Goal: Task Accomplishment & Management: Manage account settings

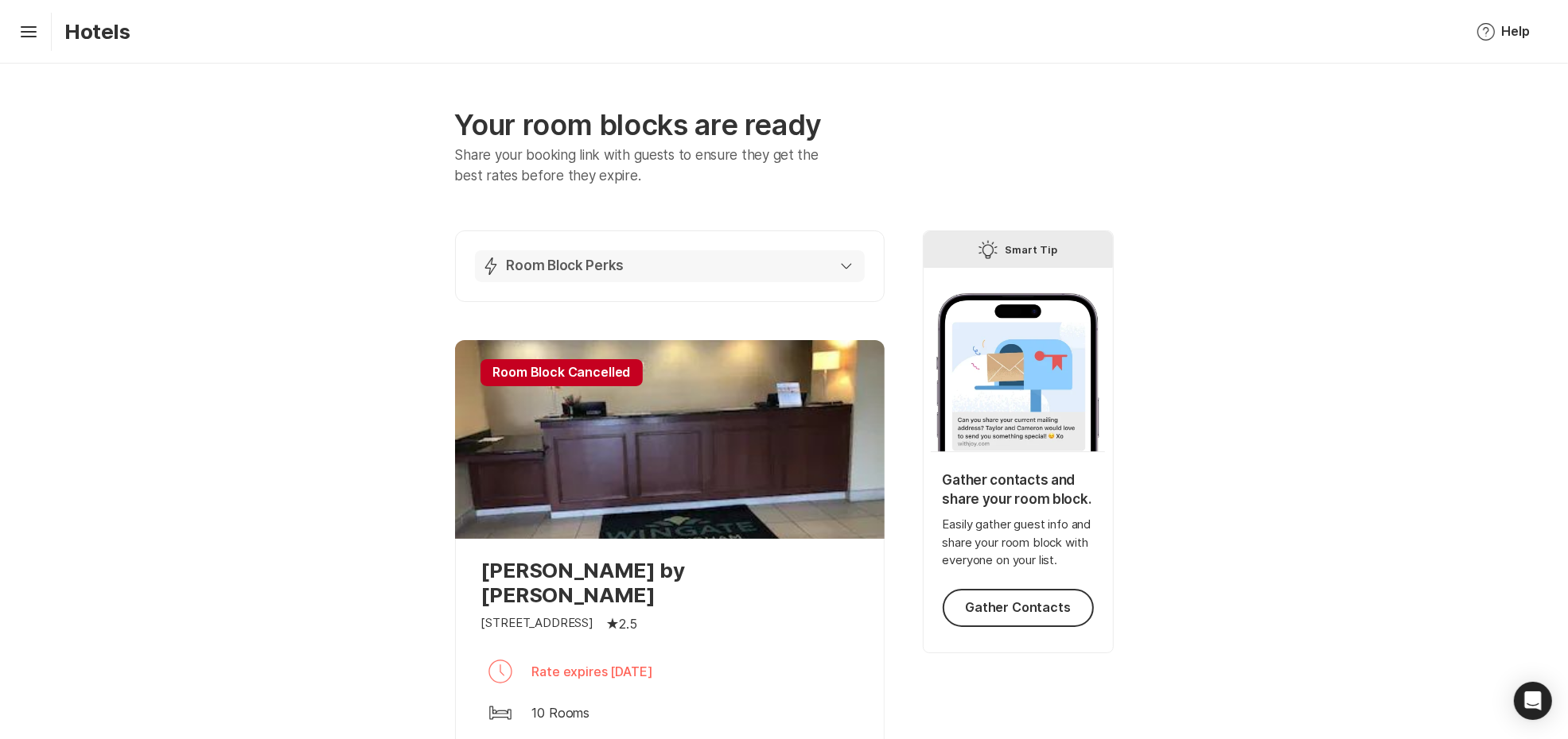
click at [794, 260] on div "Lightning Bolt Room Block Perks" at bounding box center [667, 266] width 371 height 19
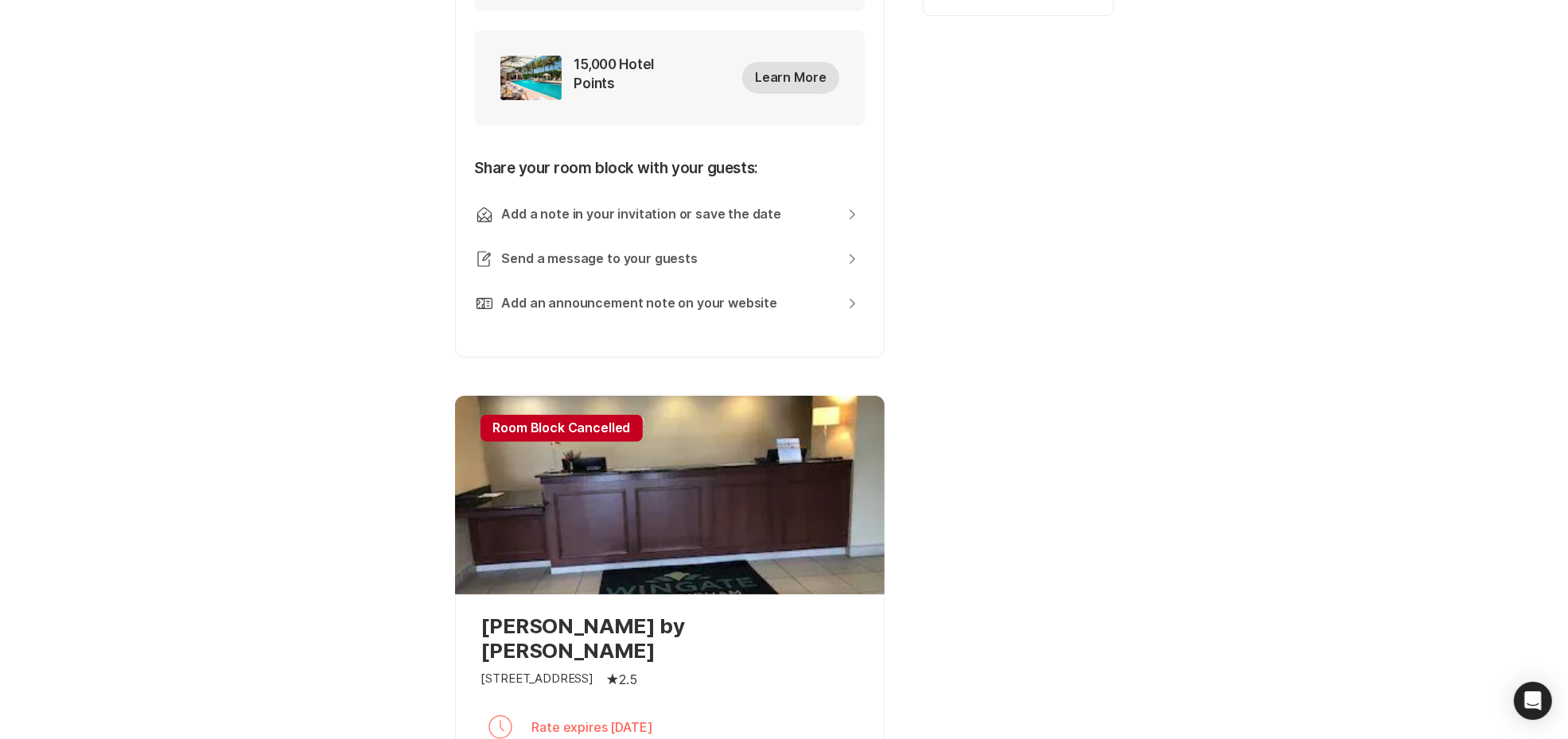
scroll to position [638, 0]
click at [1196, 464] on div "Your room blocks are ready Share your booking link with guests to ensure they g…" at bounding box center [784, 302] width 1568 height 1755
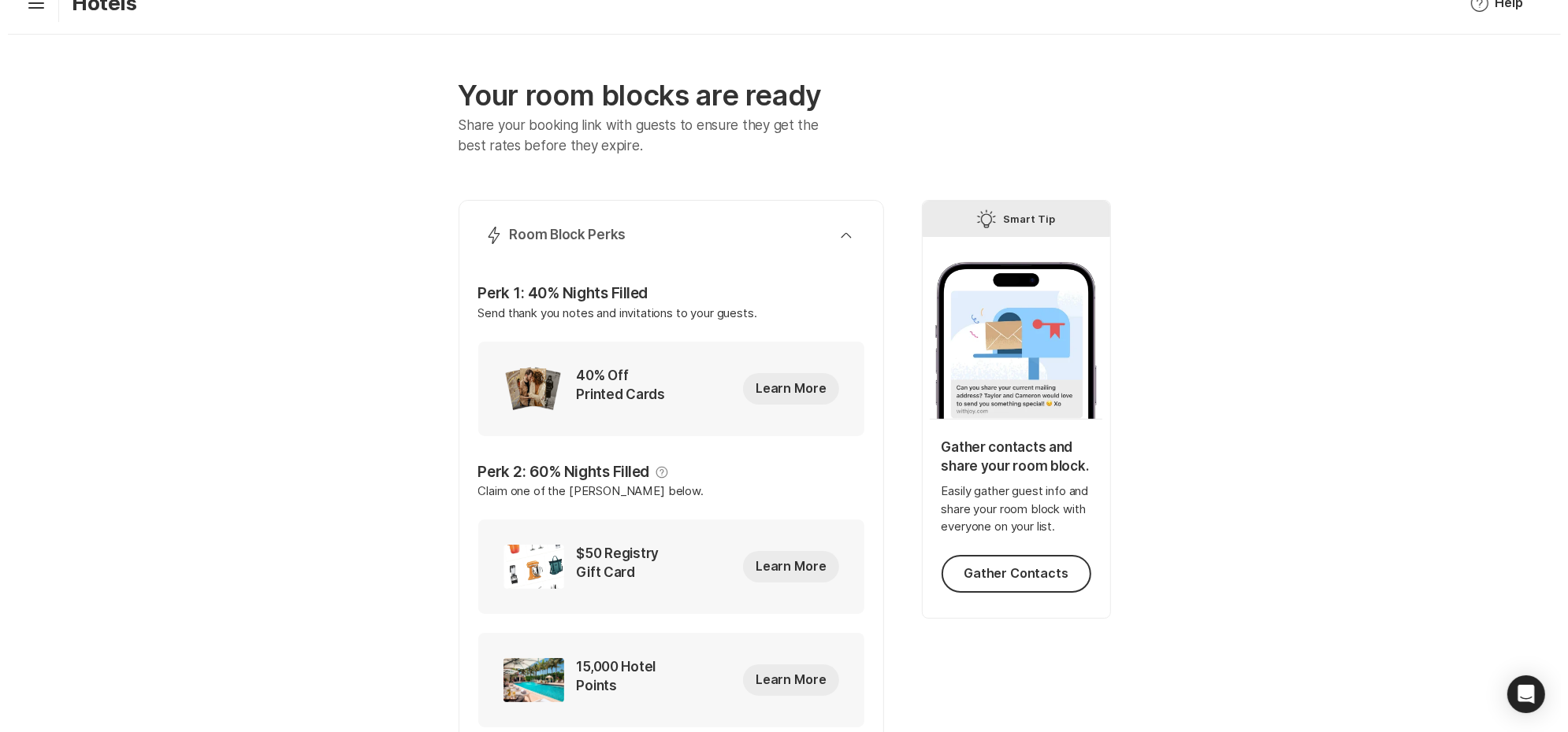
scroll to position [0, 0]
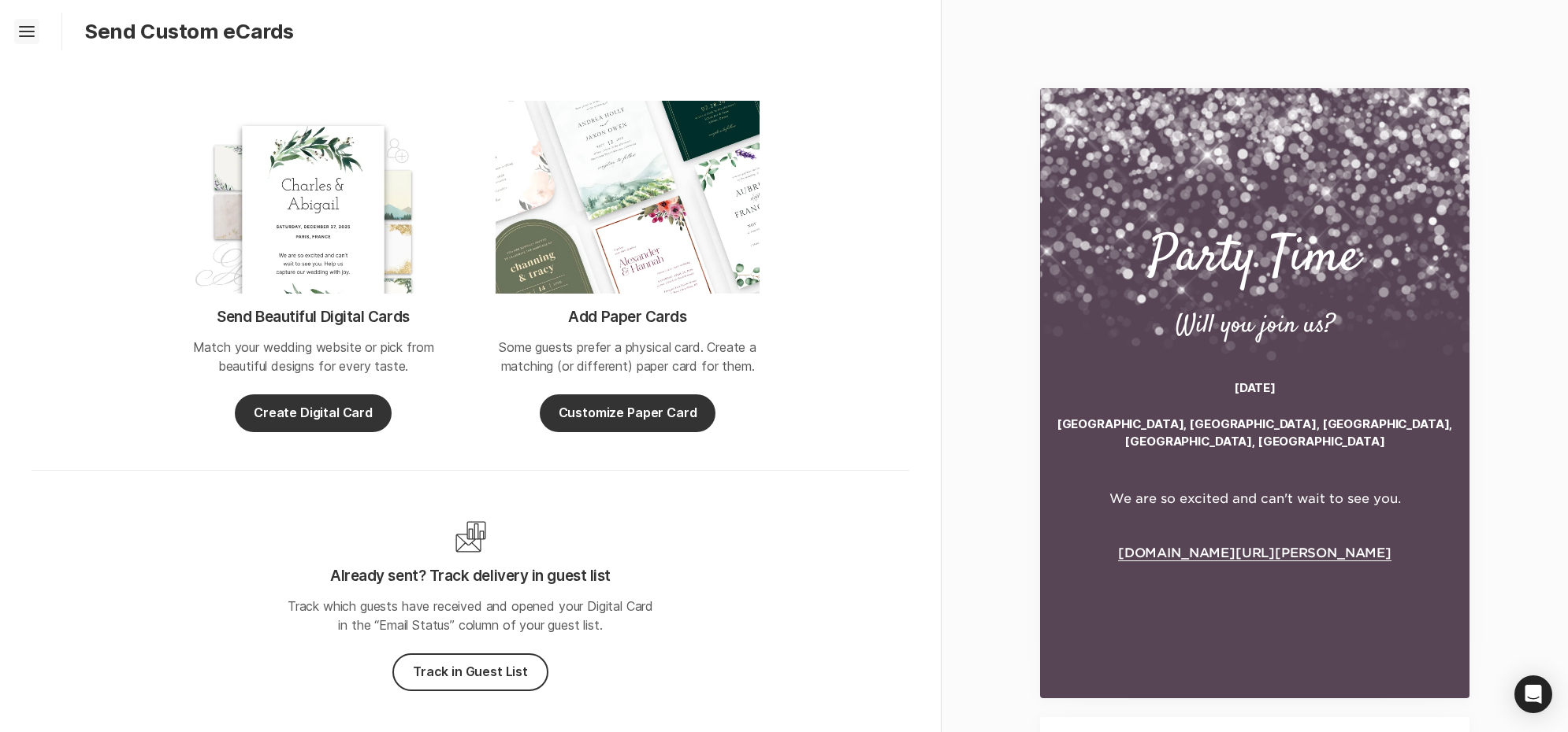
click at [17, 24] on icon "Hamburger" at bounding box center [27, 31] width 25 height 25
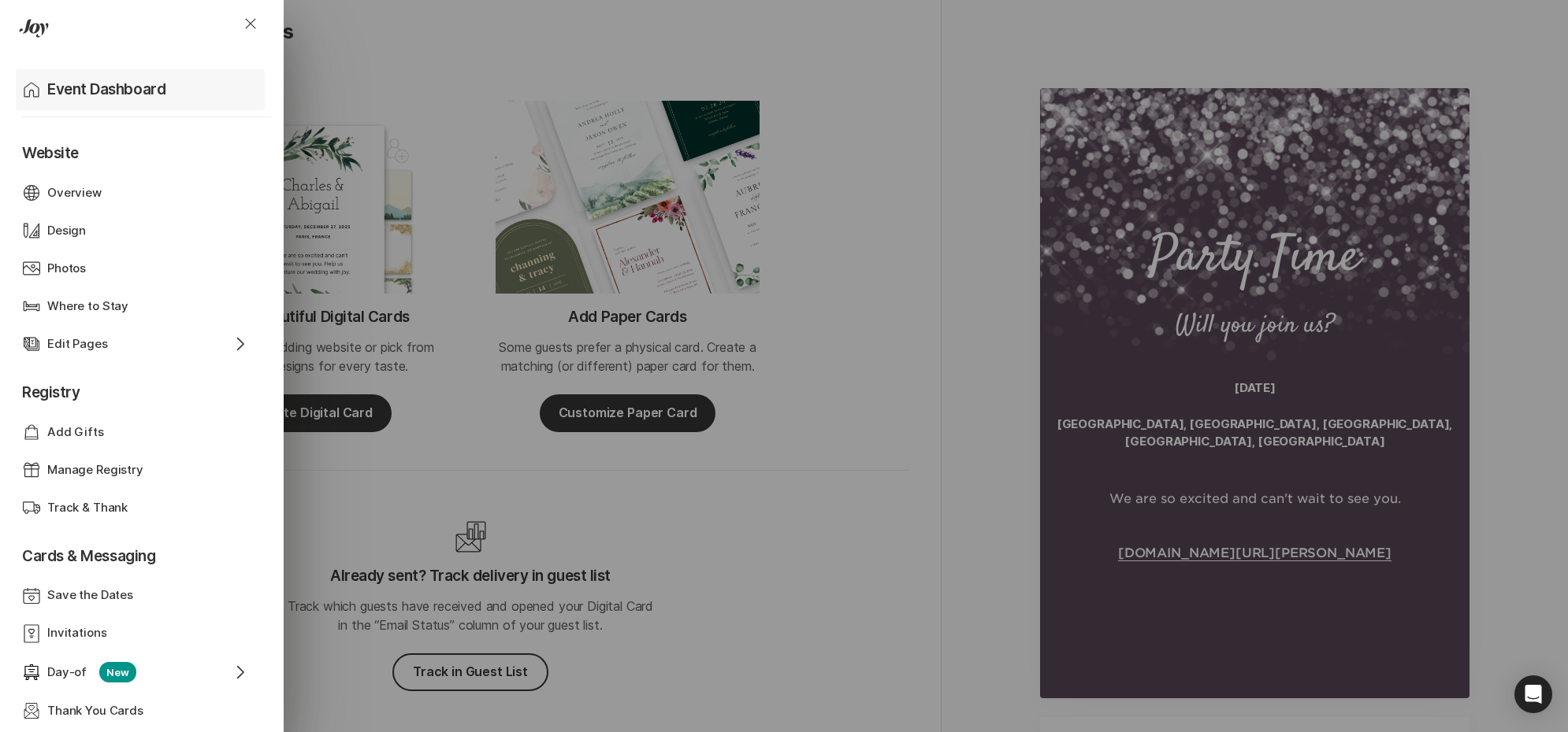
click at [29, 104] on div "Home Event Dashboard" at bounding box center [144, 90] width 243 height 41
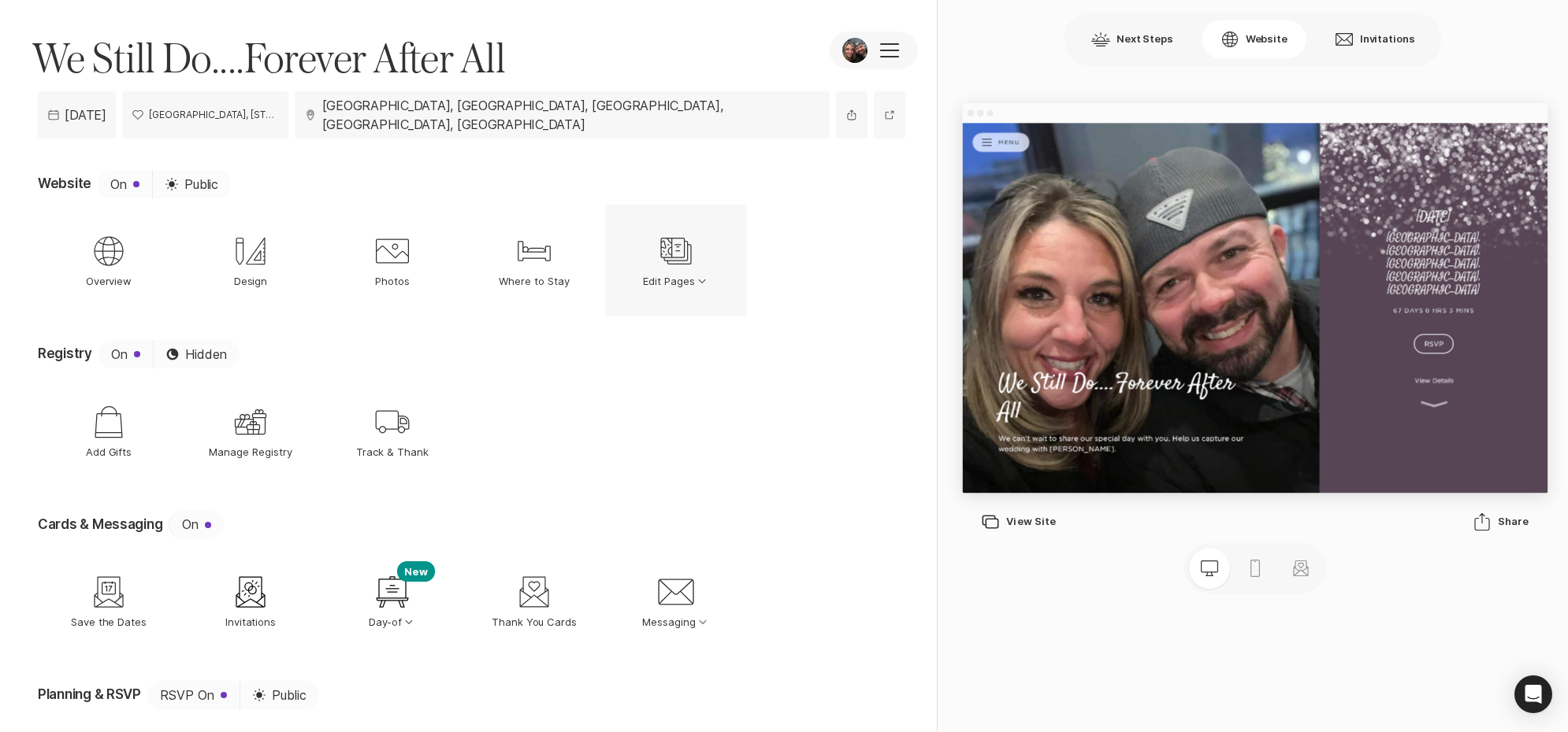
click at [712, 258] on div "Edit Pages Edit Pages Option Select Down Edit Pages Home Home Video Video Story…" at bounding box center [676, 261] width 142 height 112
click at [612, 511] on div "Cards & Messaging On" at bounding box center [471, 525] width 867 height 29
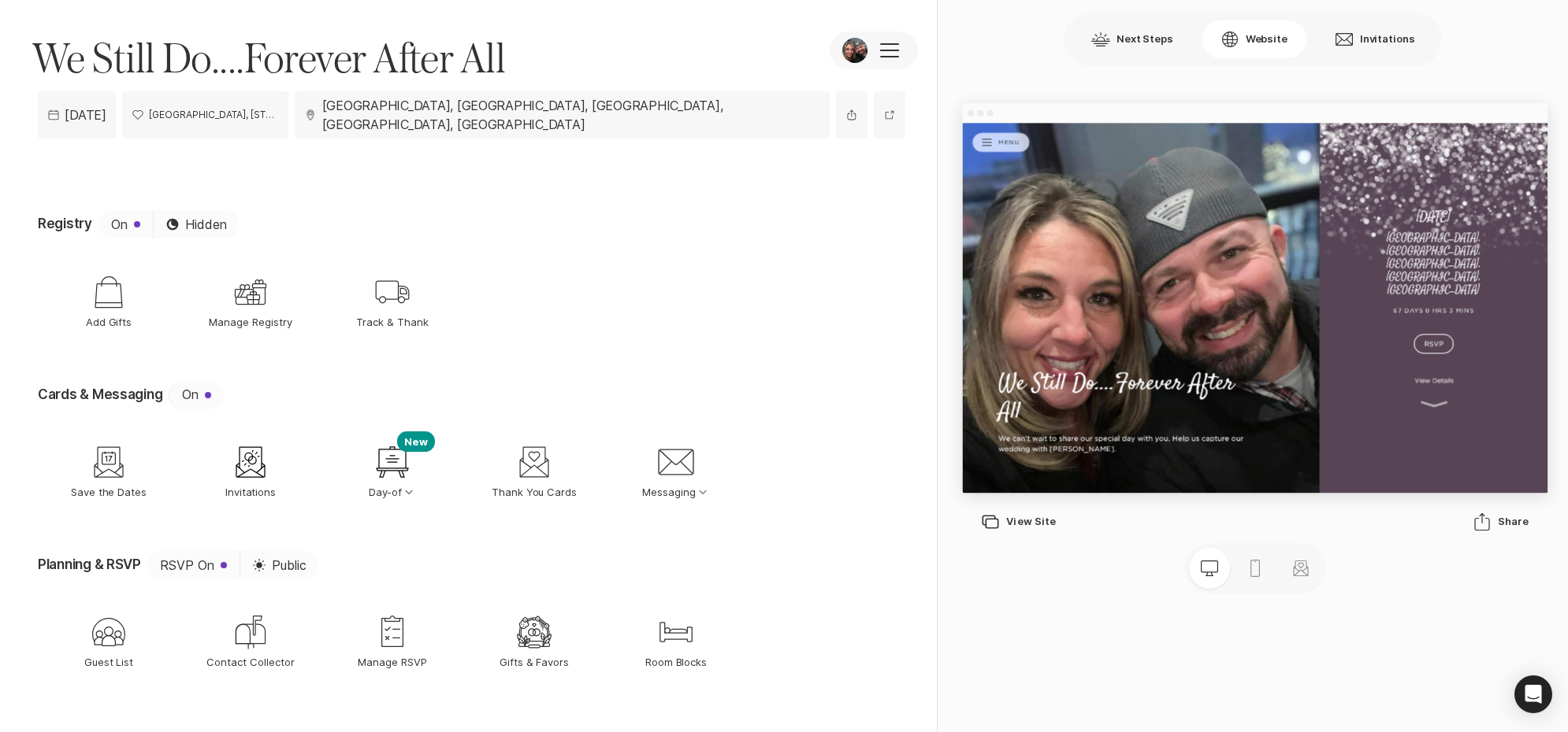
scroll to position [138, 0]
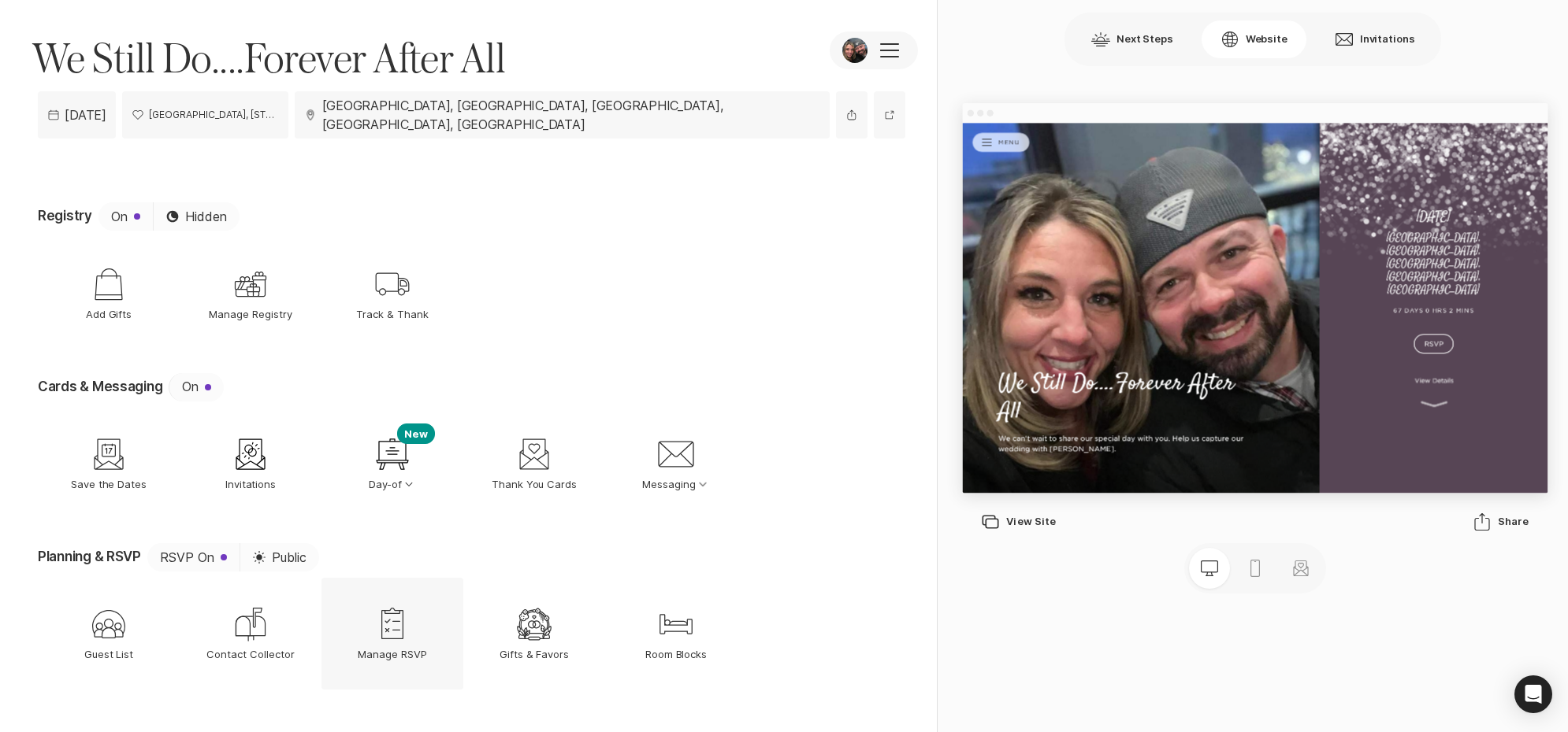
click at [399, 647] on p "Manage RSVP" at bounding box center [392, 655] width 69 height 14
